Goal: Information Seeking & Learning: Find specific fact

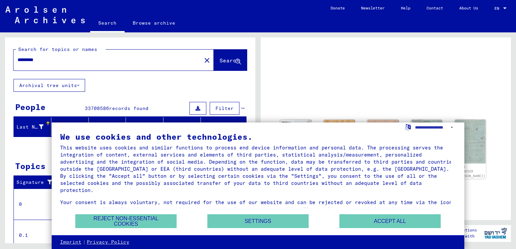
click at [275, 199] on div "Your consent is always voluntary, not required for the use of our website and c…" at bounding box center [258, 209] width 396 height 21
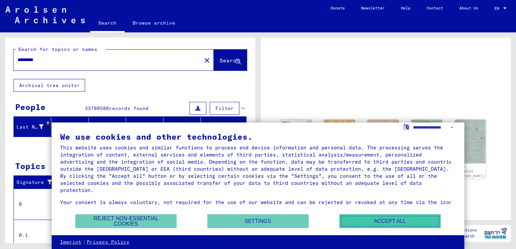
click at [366, 220] on button "Accept all" at bounding box center [390, 222] width 101 height 14
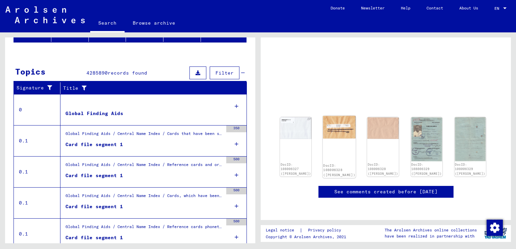
scroll to position [32, 0]
click at [422, 116] on img at bounding box center [426, 139] width 33 height 47
click at [416, 129] on img at bounding box center [426, 139] width 33 height 47
click at [458, 116] on img at bounding box center [470, 139] width 33 height 47
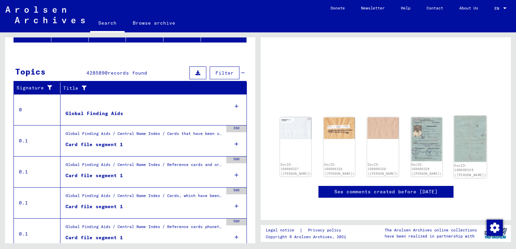
click at [458, 116] on img at bounding box center [470, 139] width 33 height 47
click at [467, 116] on img at bounding box center [470, 139] width 33 height 47
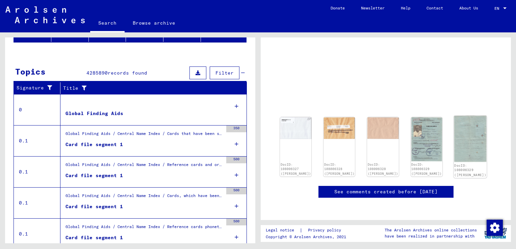
drag, startPoint x: 467, startPoint y: 103, endPoint x: 469, endPoint y: 85, distance: 18.4
click at [469, 116] on img at bounding box center [470, 139] width 33 height 47
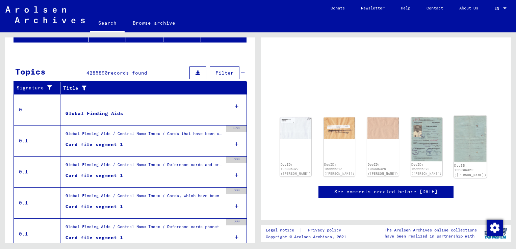
scroll to position [0, 0]
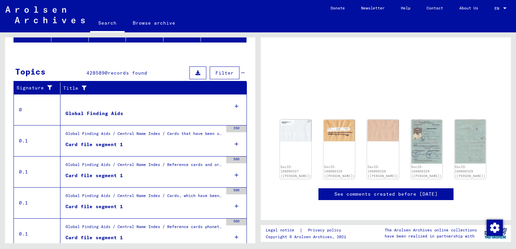
click at [84, 173] on div "Card file segment 1" at bounding box center [94, 175] width 57 height 7
click at [303, 131] on img at bounding box center [295, 129] width 33 height 23
